Goal: Check status: Check status

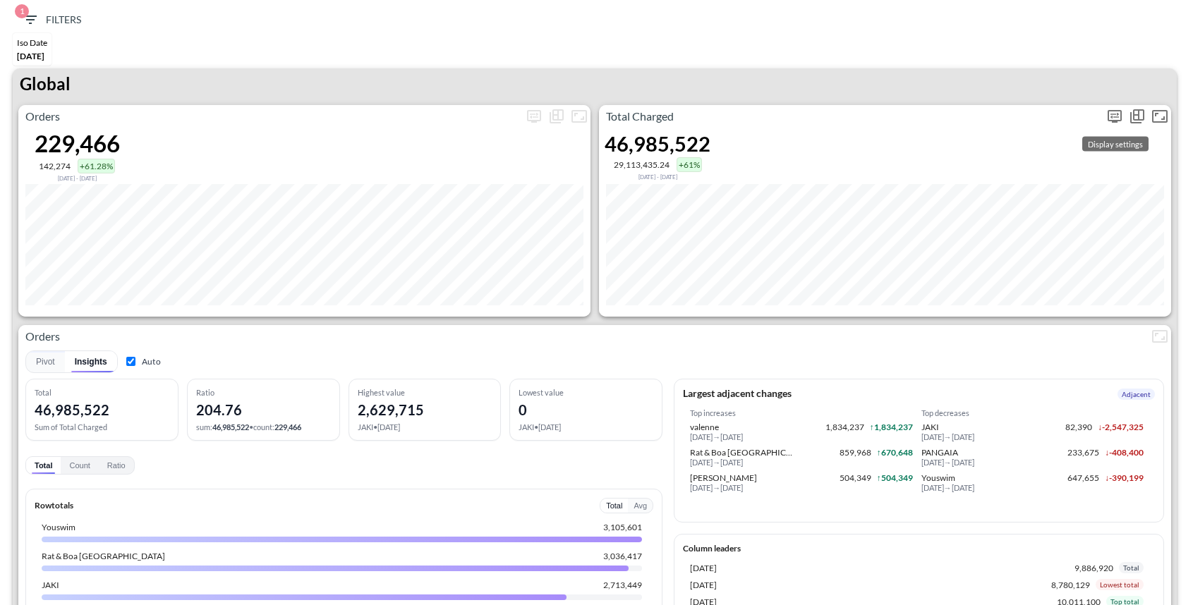
click at [1112, 111] on icon "more" at bounding box center [1114, 116] width 17 height 17
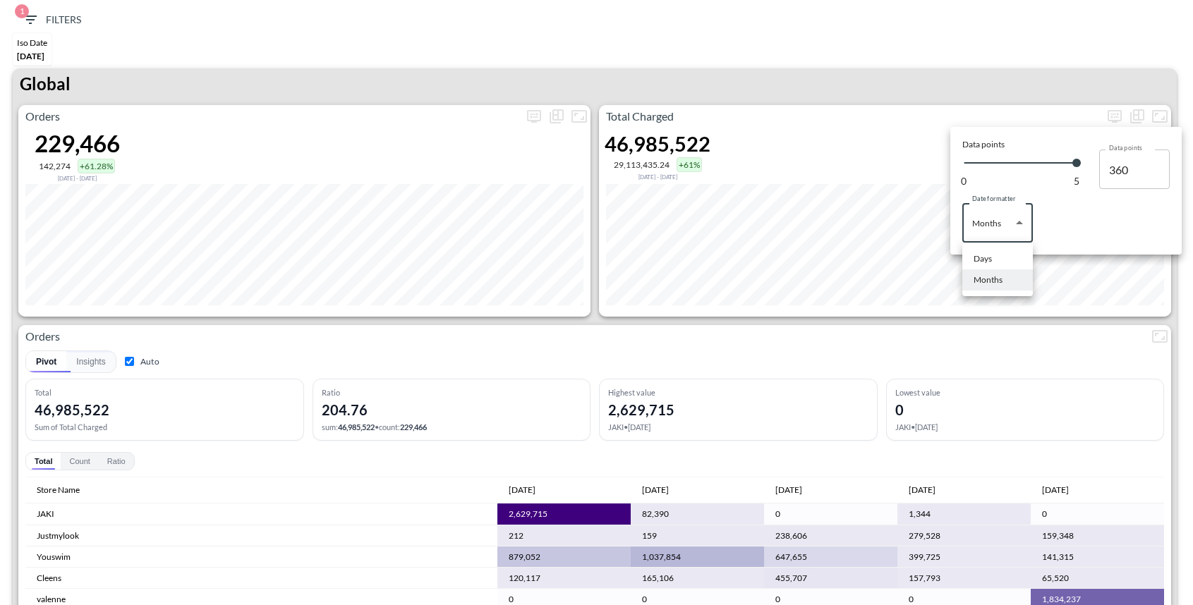
click at [991, 231] on body "BI.P.EYE, Interactive Analytics Dashboards 1 Filters Iso Date May 01, 2025 Glob…" at bounding box center [596, 302] width 1193 height 605
click at [988, 260] on div "Days" at bounding box center [983, 259] width 18 height 13
type input "Days"
type input "144"
click at [893, 72] on div at bounding box center [596, 302] width 1193 height 605
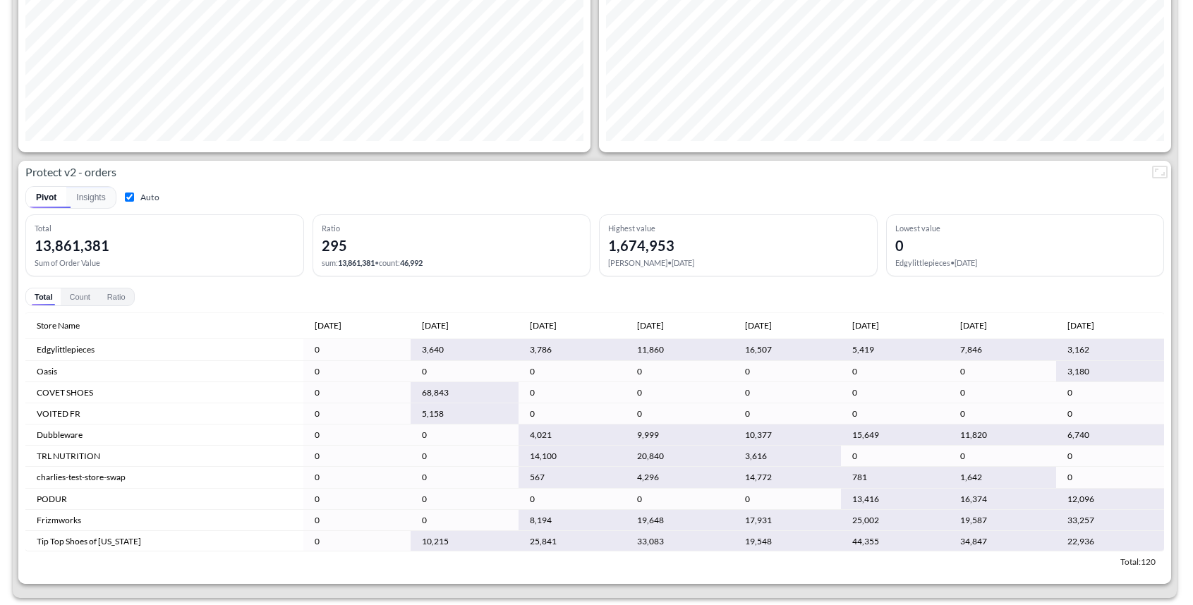
scroll to position [2747, 0]
